Goal: Task Accomplishment & Management: Manage account settings

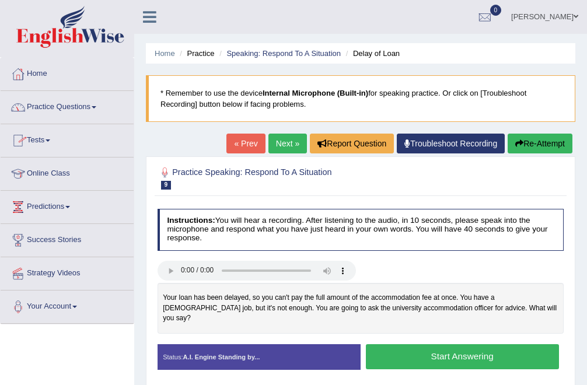
click at [61, 111] on link "Practice Questions" at bounding box center [67, 105] width 133 height 29
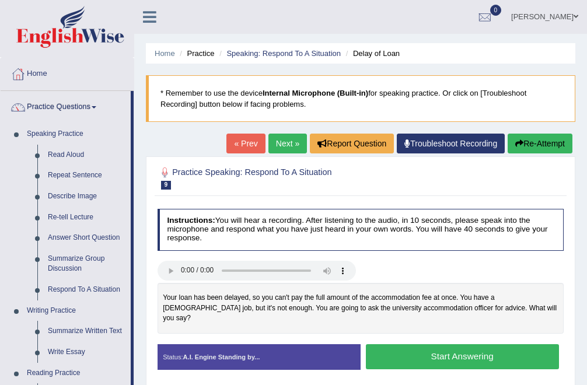
click at [64, 107] on link "Practice Questions" at bounding box center [66, 105] width 130 height 29
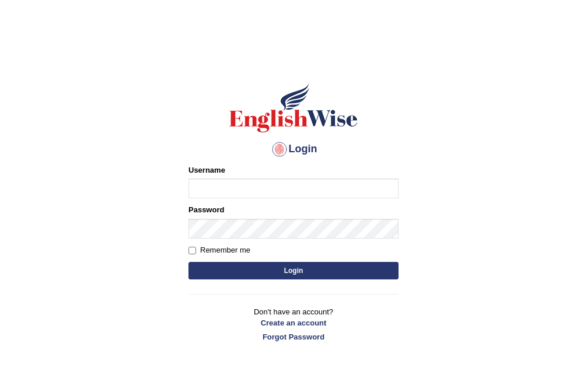
type input "Bhekimpilo"
click at [280, 272] on button "Login" at bounding box center [293, 270] width 210 height 17
